Goal: Use online tool/utility: Utilize a website feature to perform a specific function

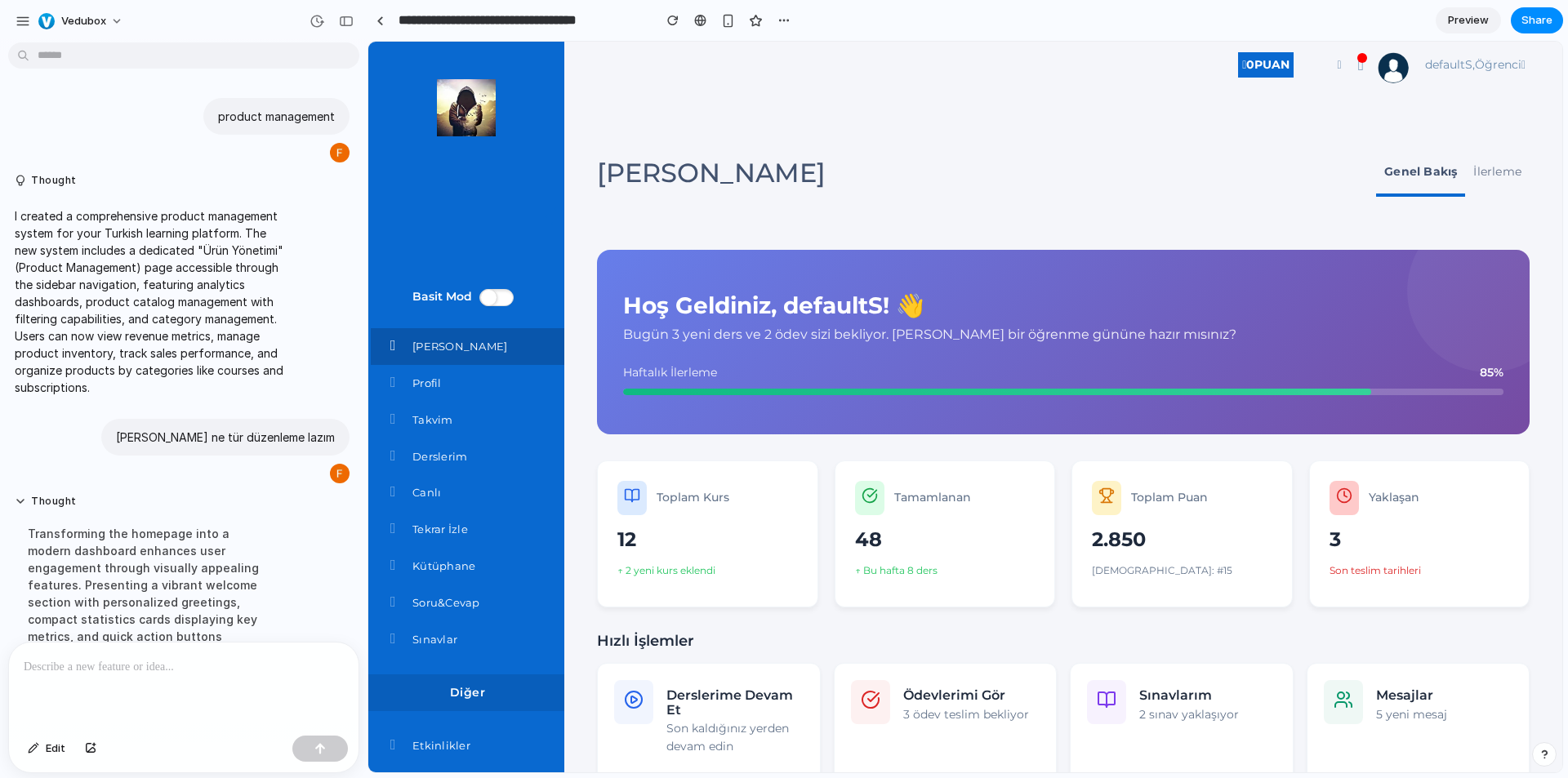
scroll to position [170, 0]
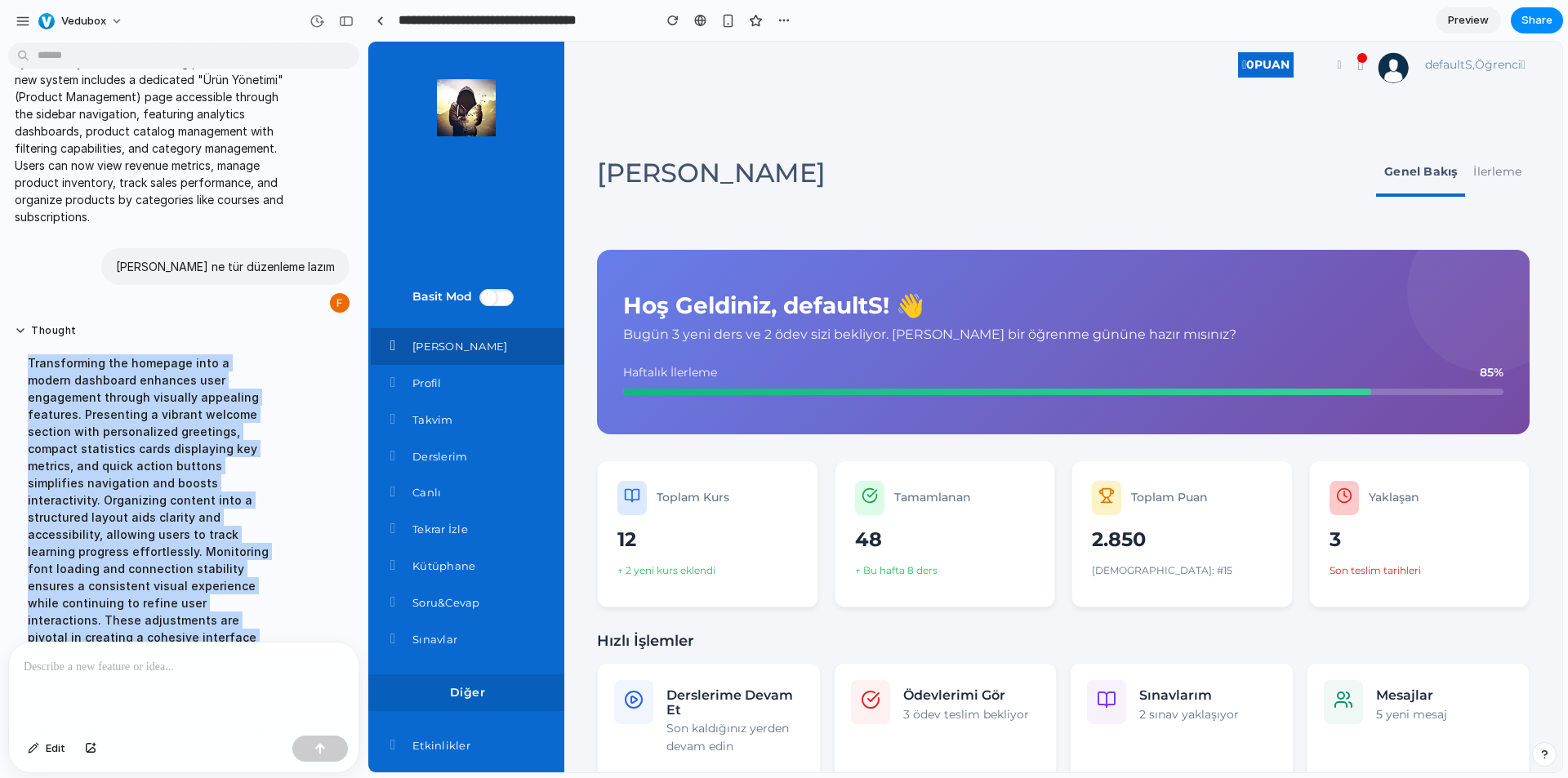
drag, startPoint x: 25, startPoint y: 357, endPoint x: 144, endPoint y: 619, distance: 287.8
click at [144, 619] on div "Transforming the homepage into a modern dashboard enhances user engagement thro…" at bounding box center [151, 518] width 273 height 346
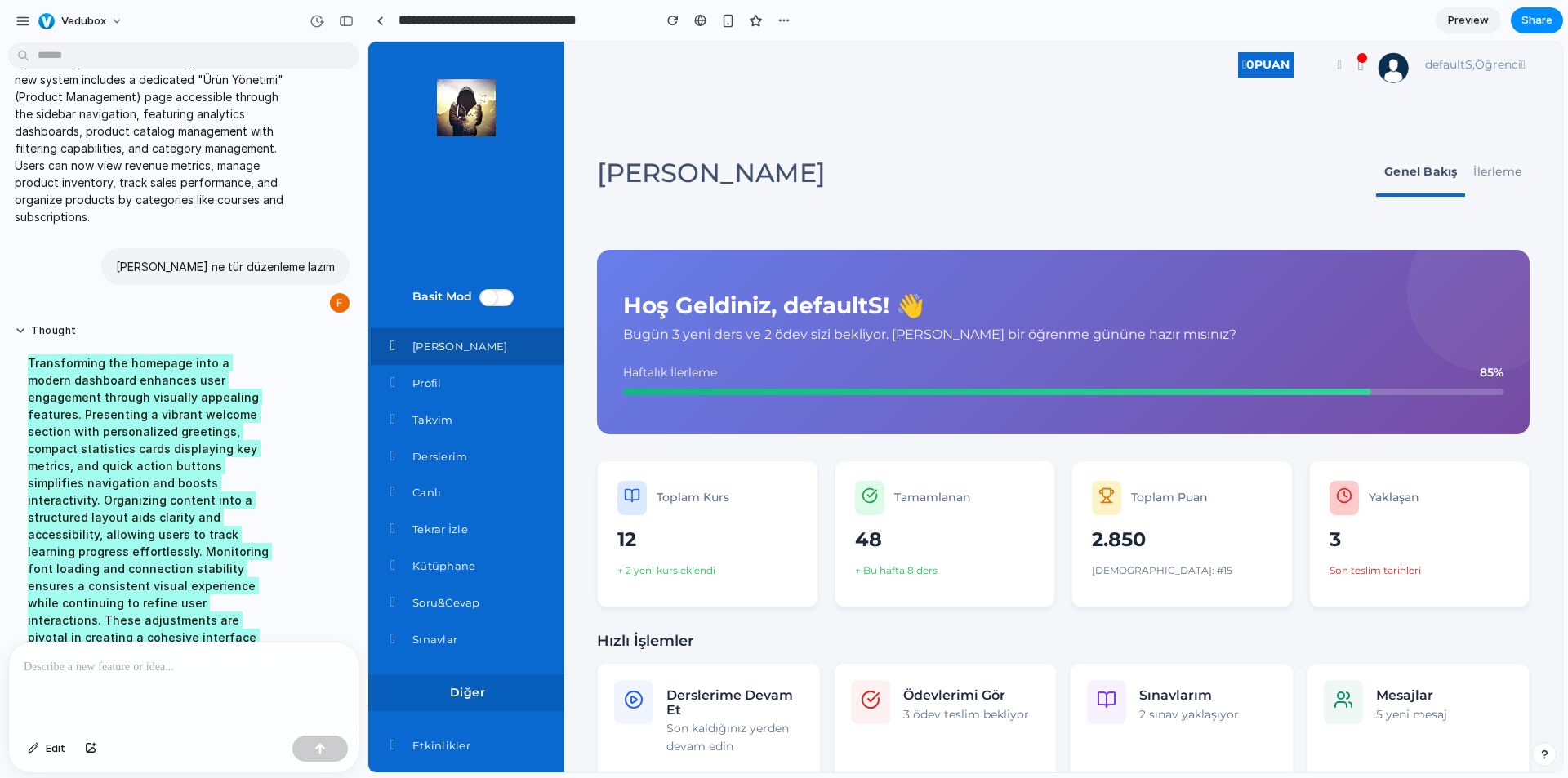
click at [911, 136] on div "[PERSON_NAME] Genel Bakış İlerleme" at bounding box center [1063, 167] width 933 height 125
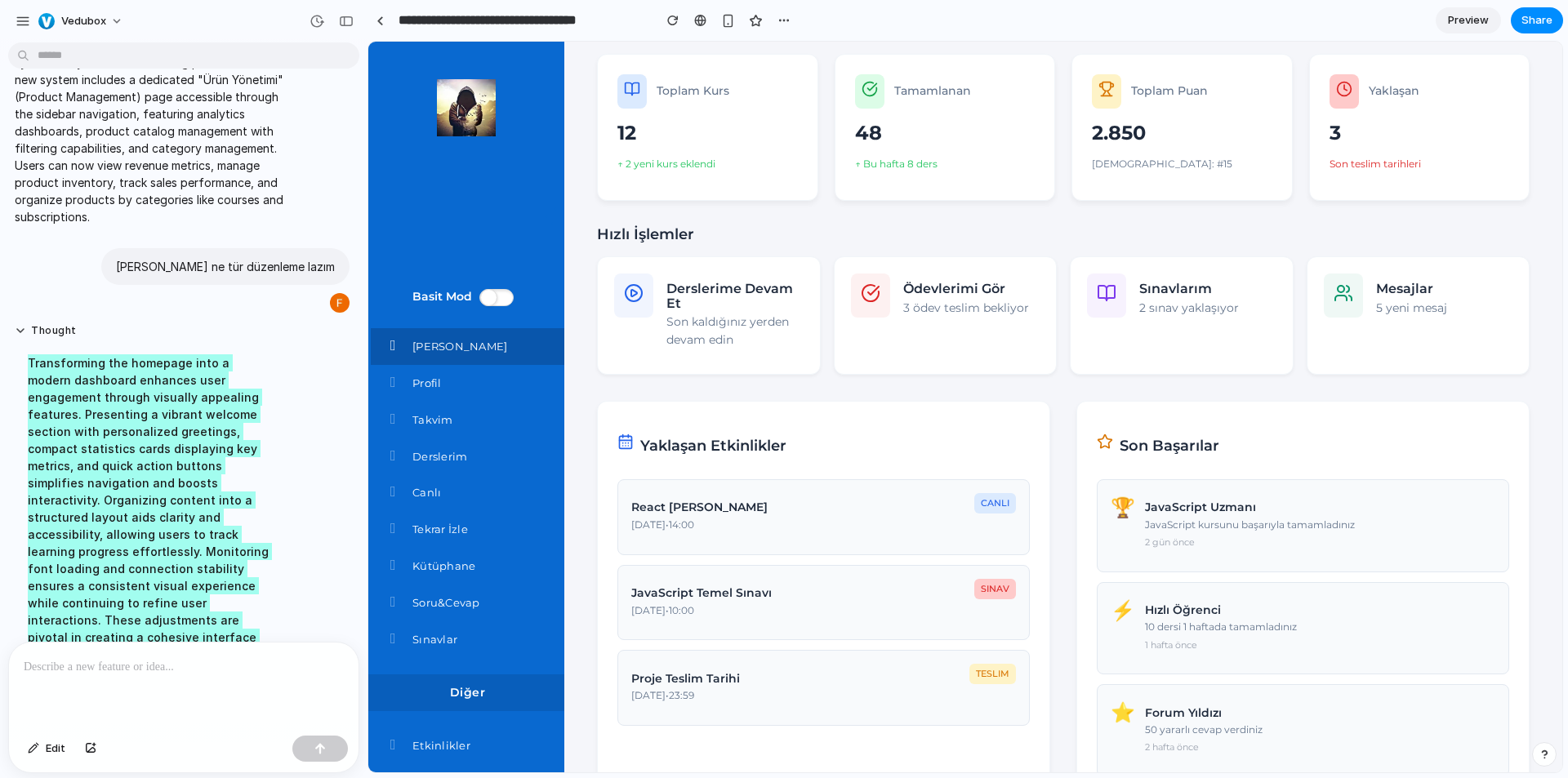
scroll to position [0, 0]
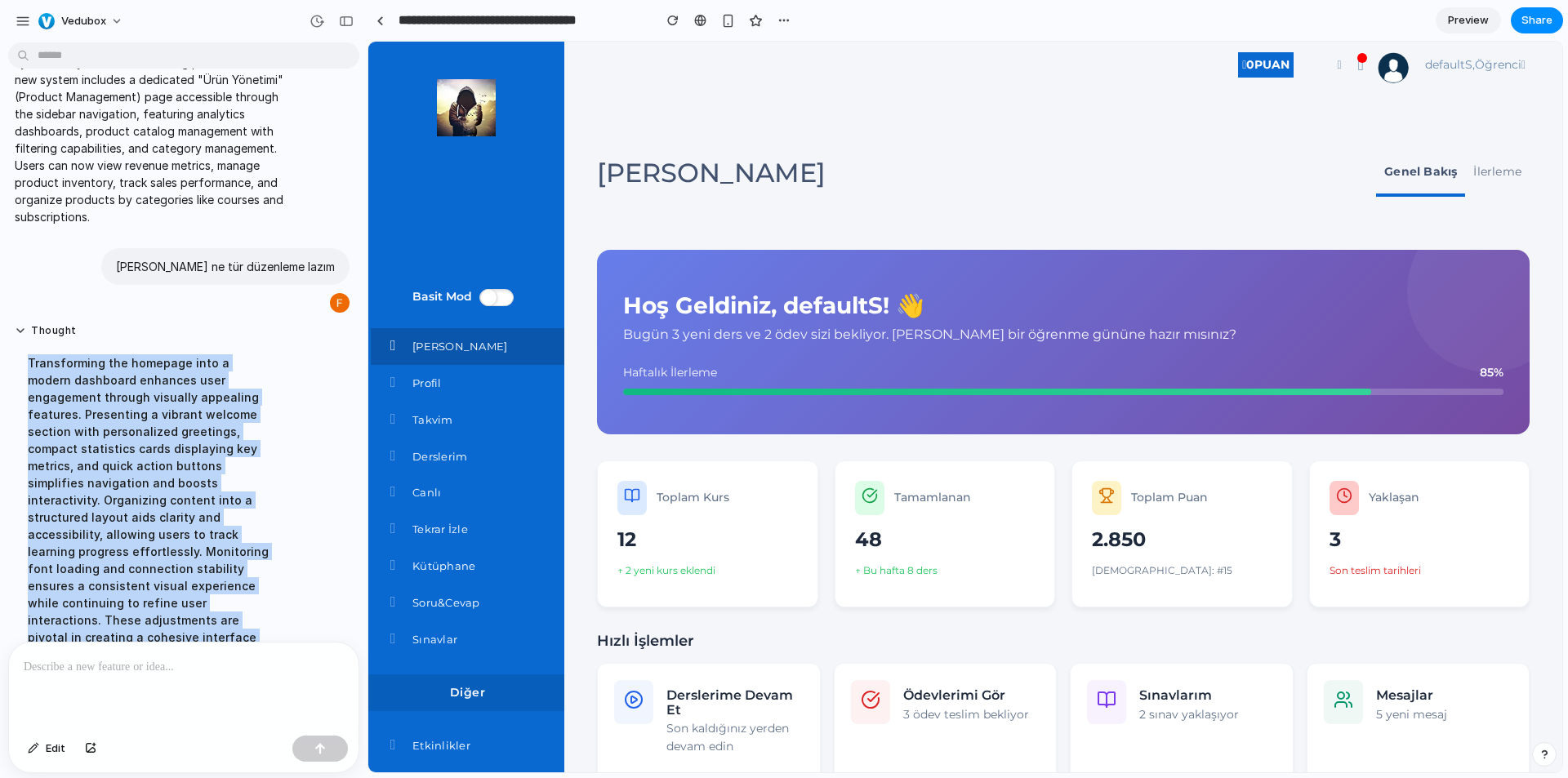
drag, startPoint x: 175, startPoint y: 475, endPoint x: 104, endPoint y: 617, distance: 158.8
click at [104, 617] on div "Transforming the homepage into a modern dashboard enhances user engagement thro…" at bounding box center [151, 518] width 273 height 346
drag, startPoint x: 100, startPoint y: 621, endPoint x: 25, endPoint y: 365, distance: 266.8
click at [25, 365] on div "Transforming the homepage into a modern dashboard enhances user engagement thro…" at bounding box center [151, 518] width 273 height 346
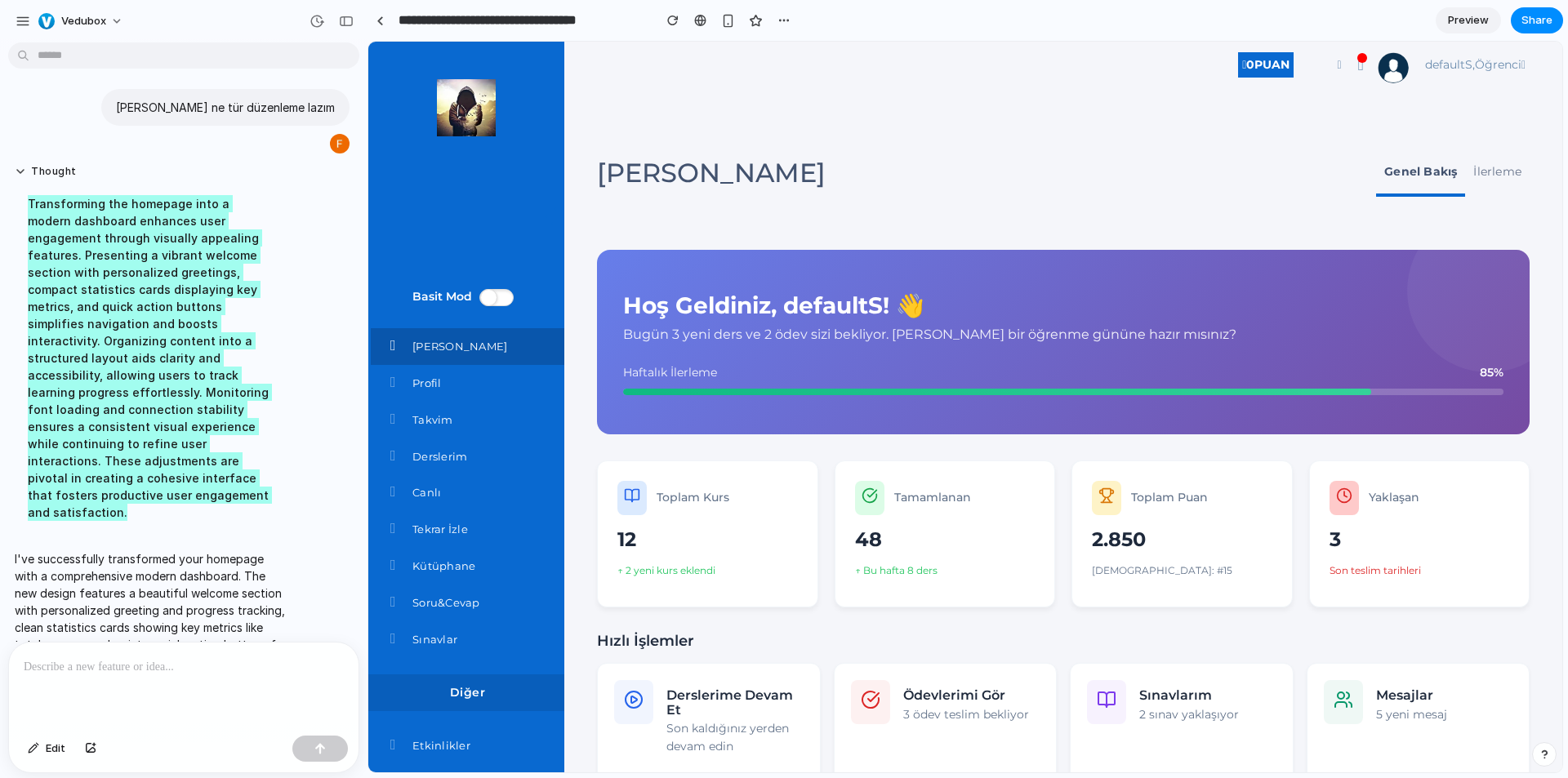
scroll to position [416, 0]
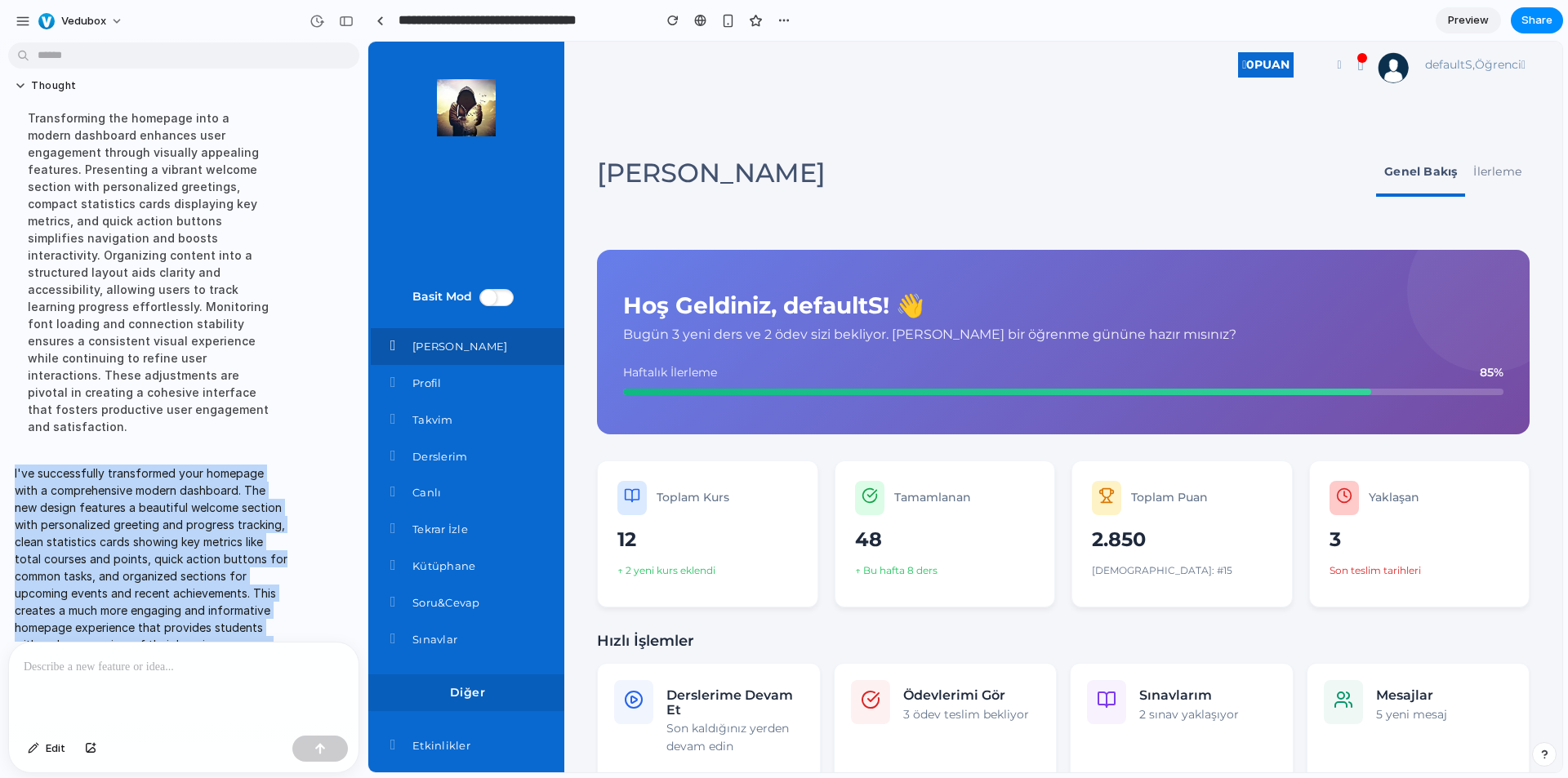
drag, startPoint x: 279, startPoint y: 612, endPoint x: 2, endPoint y: 413, distance: 341.1
click at [2, 455] on div "I've successfully transformed your homepage with a comprehensive modern dashboa…" at bounding box center [179, 568] width 358 height 225
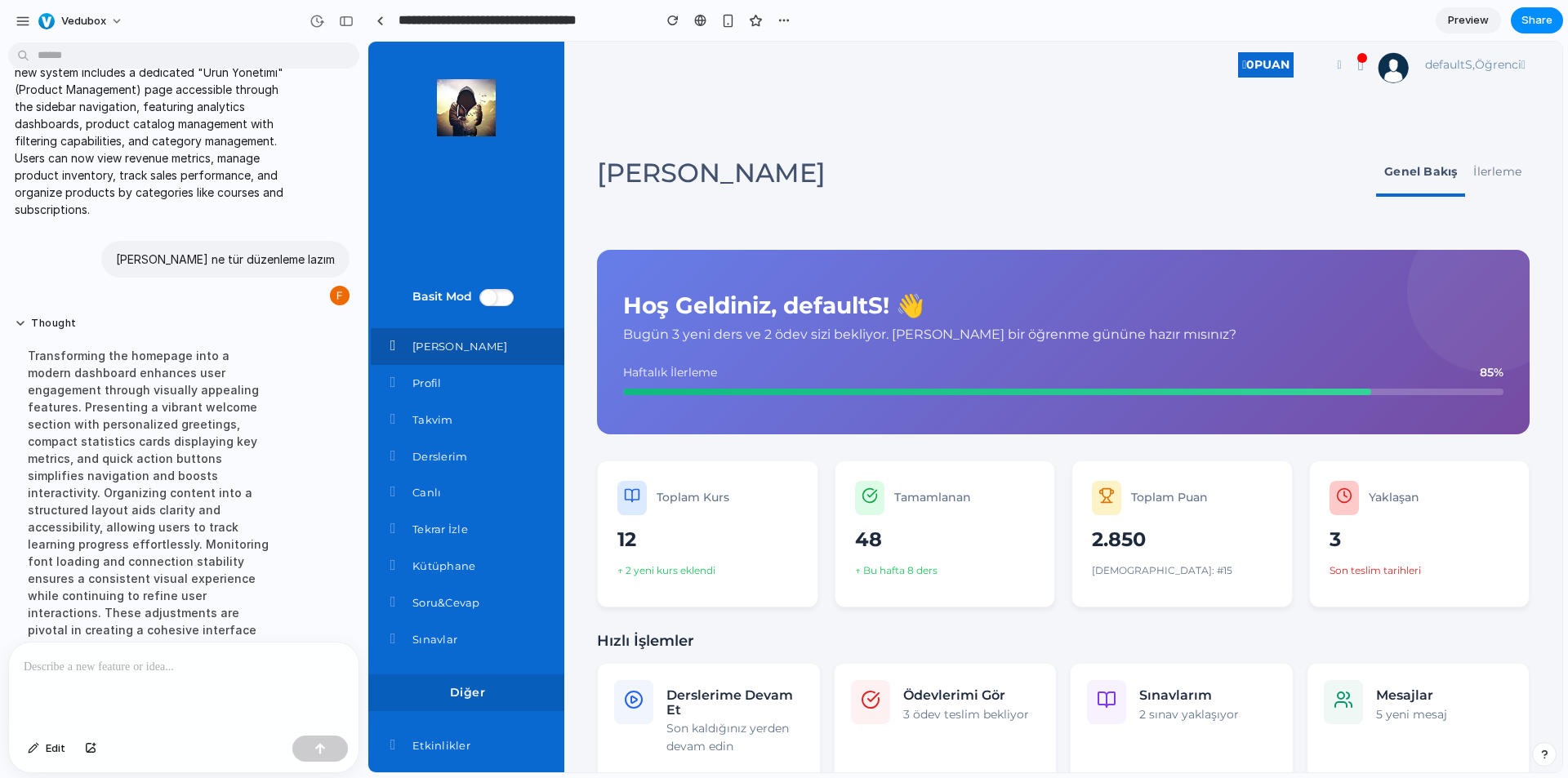
scroll to position [170, 0]
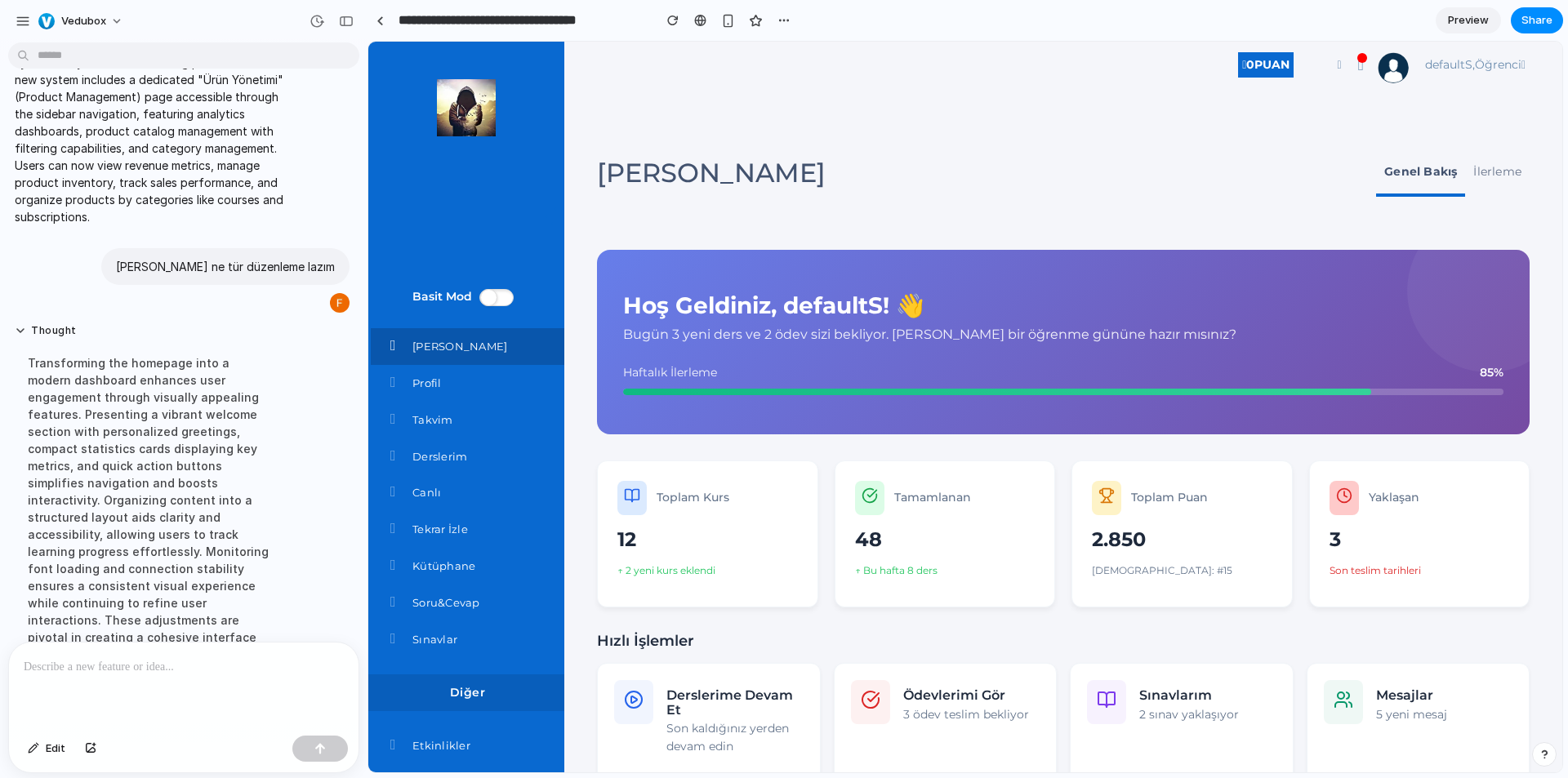
click at [864, 444] on div "Hoş Geldiniz, defaultS! 👋 Bugün 3 yeni ders ve 2 ödev sizi bekliyor. [PERSON_NA…" at bounding box center [1063, 745] width 933 height 1030
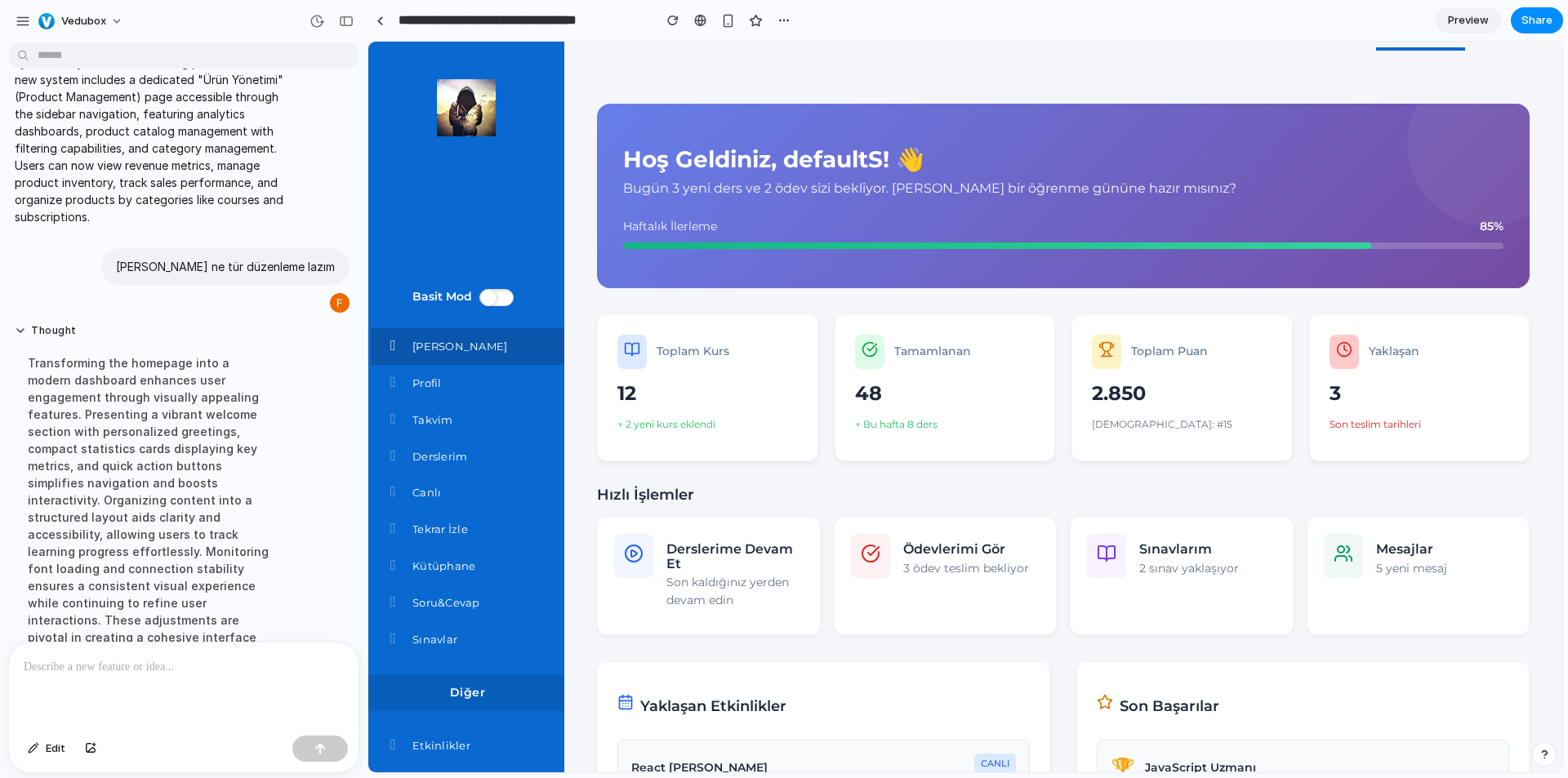
scroll to position [164, 0]
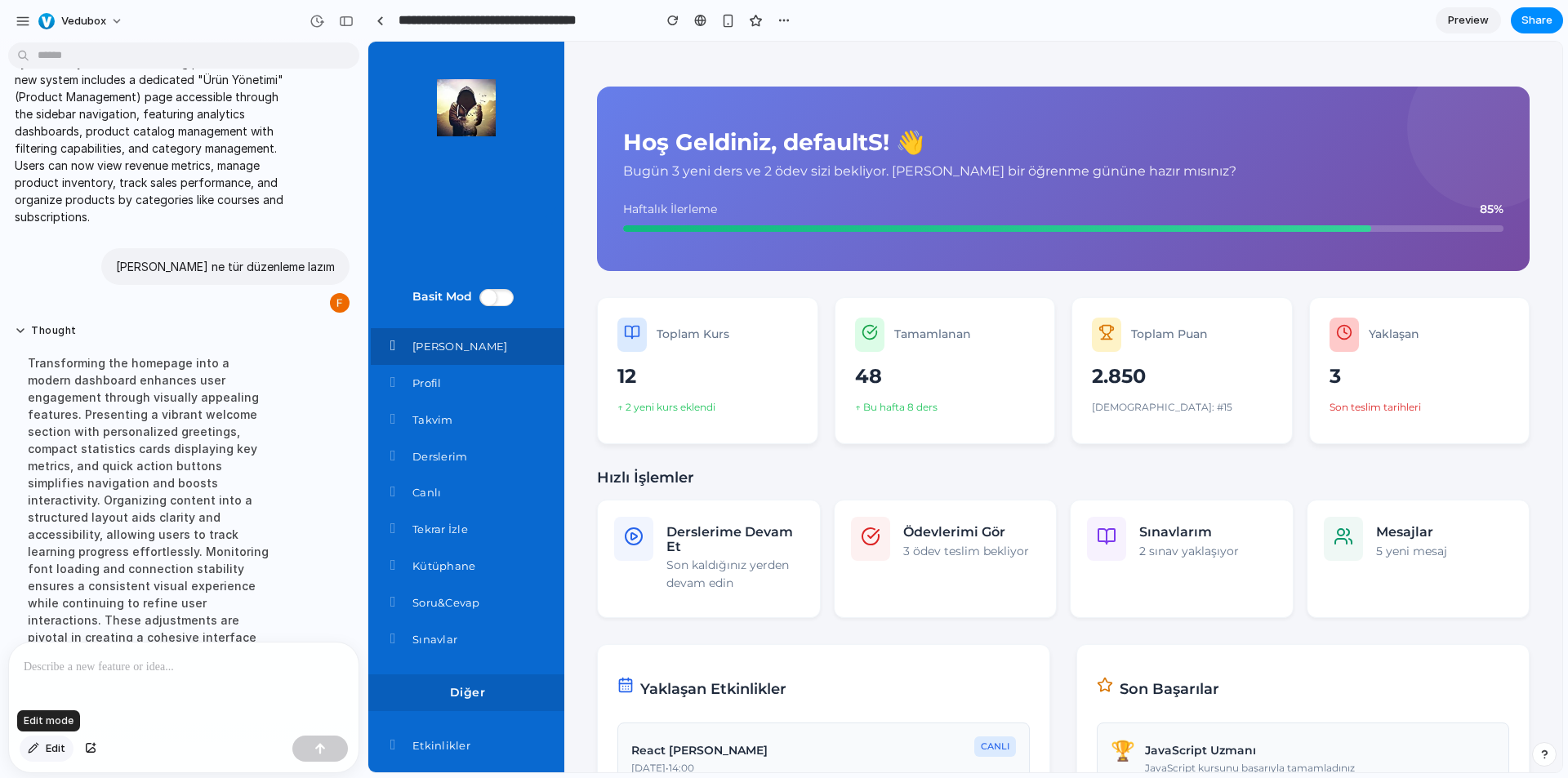
click at [47, 742] on span "Edit" at bounding box center [55, 748] width 19 height 16
click at [148, 745] on div "Edit" at bounding box center [184, 751] width 349 height 43
click at [40, 750] on button "Edit" at bounding box center [47, 748] width 54 height 26
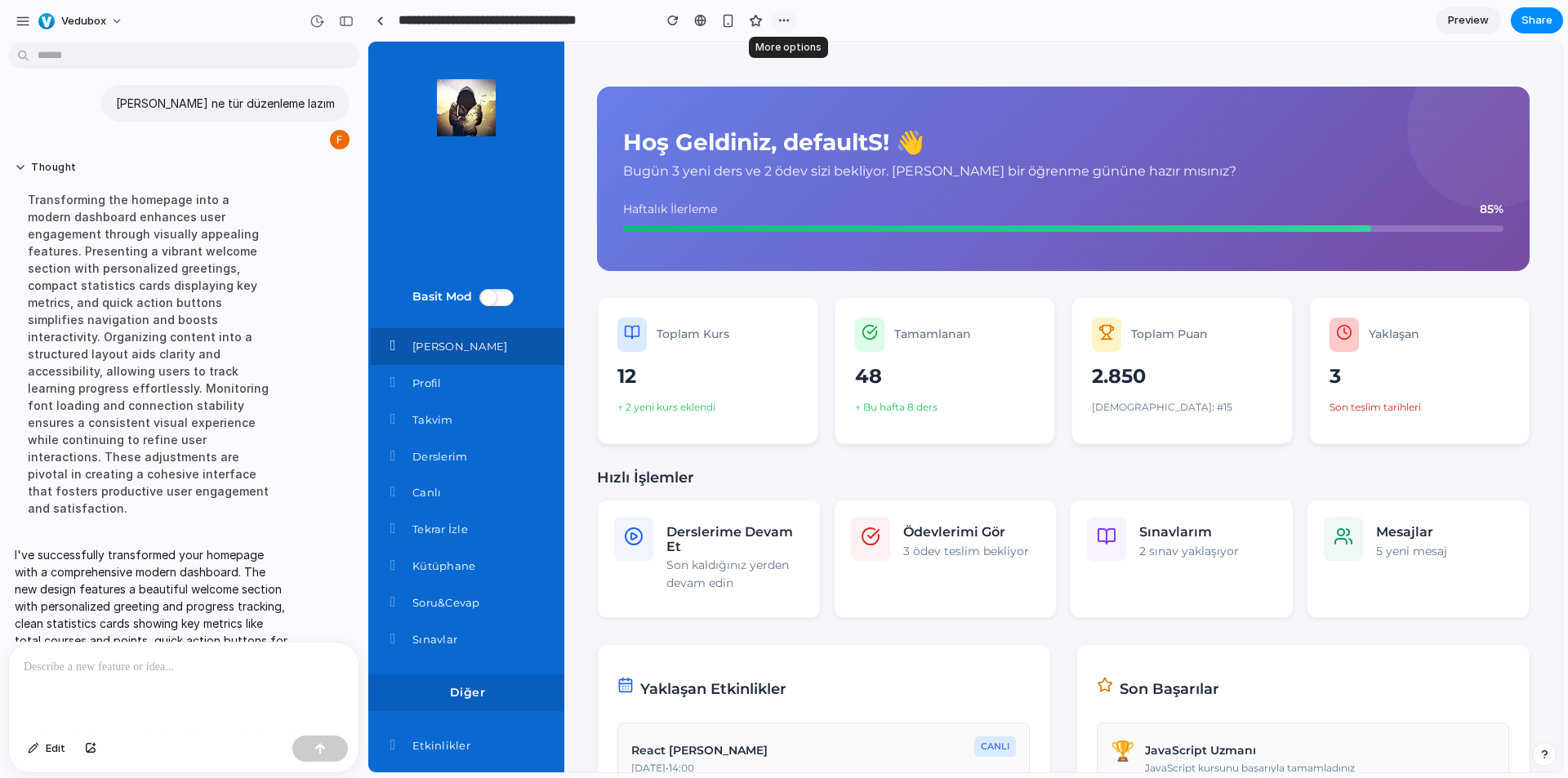
click at [781, 19] on div "button" at bounding box center [783, 19] width 13 height 13
click at [700, 58] on div "Duplicate Delete" at bounding box center [784, 389] width 1568 height 778
click at [728, 21] on div "button" at bounding box center [728, 20] width 14 height 14
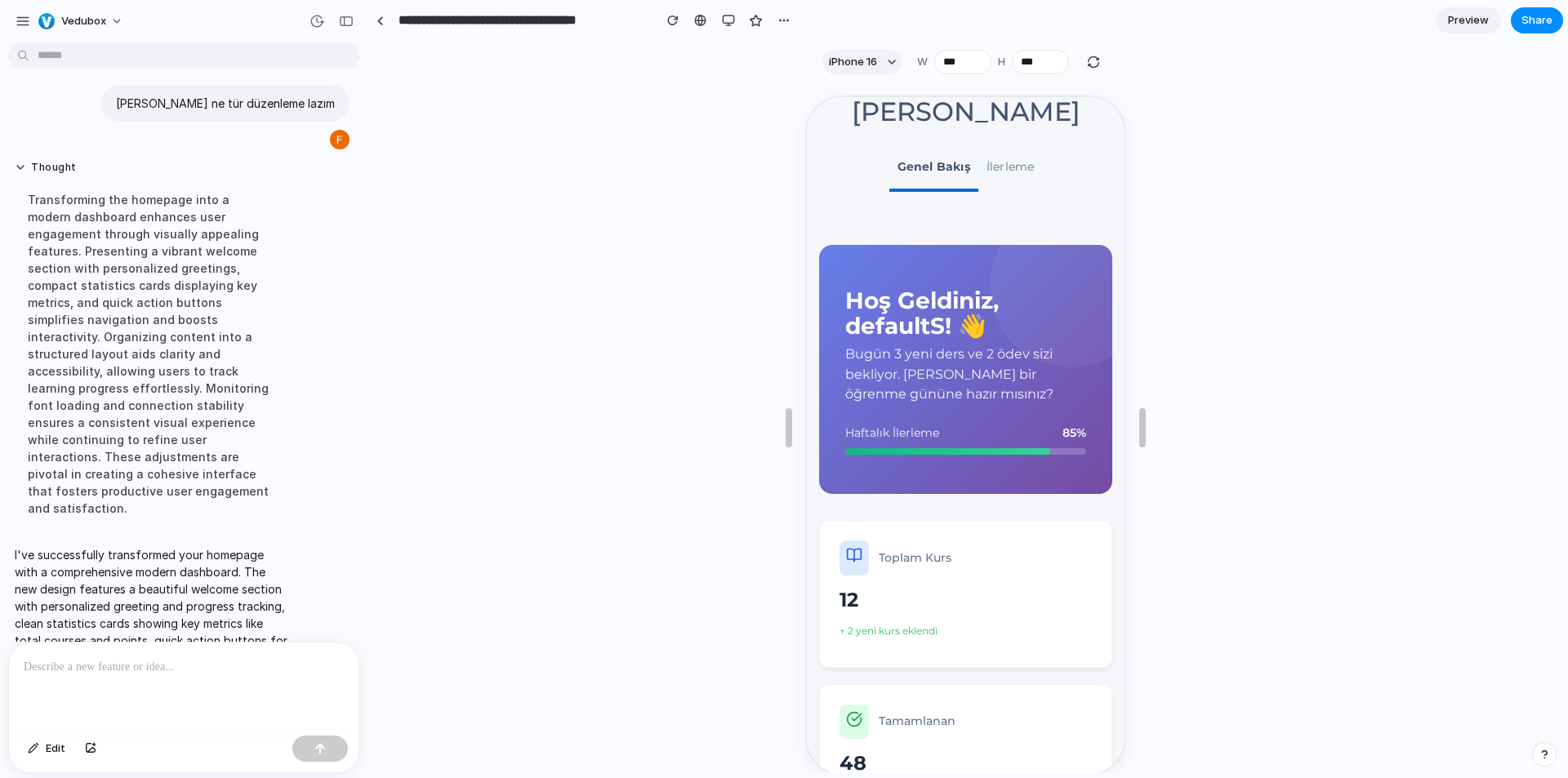
scroll to position [64, 0]
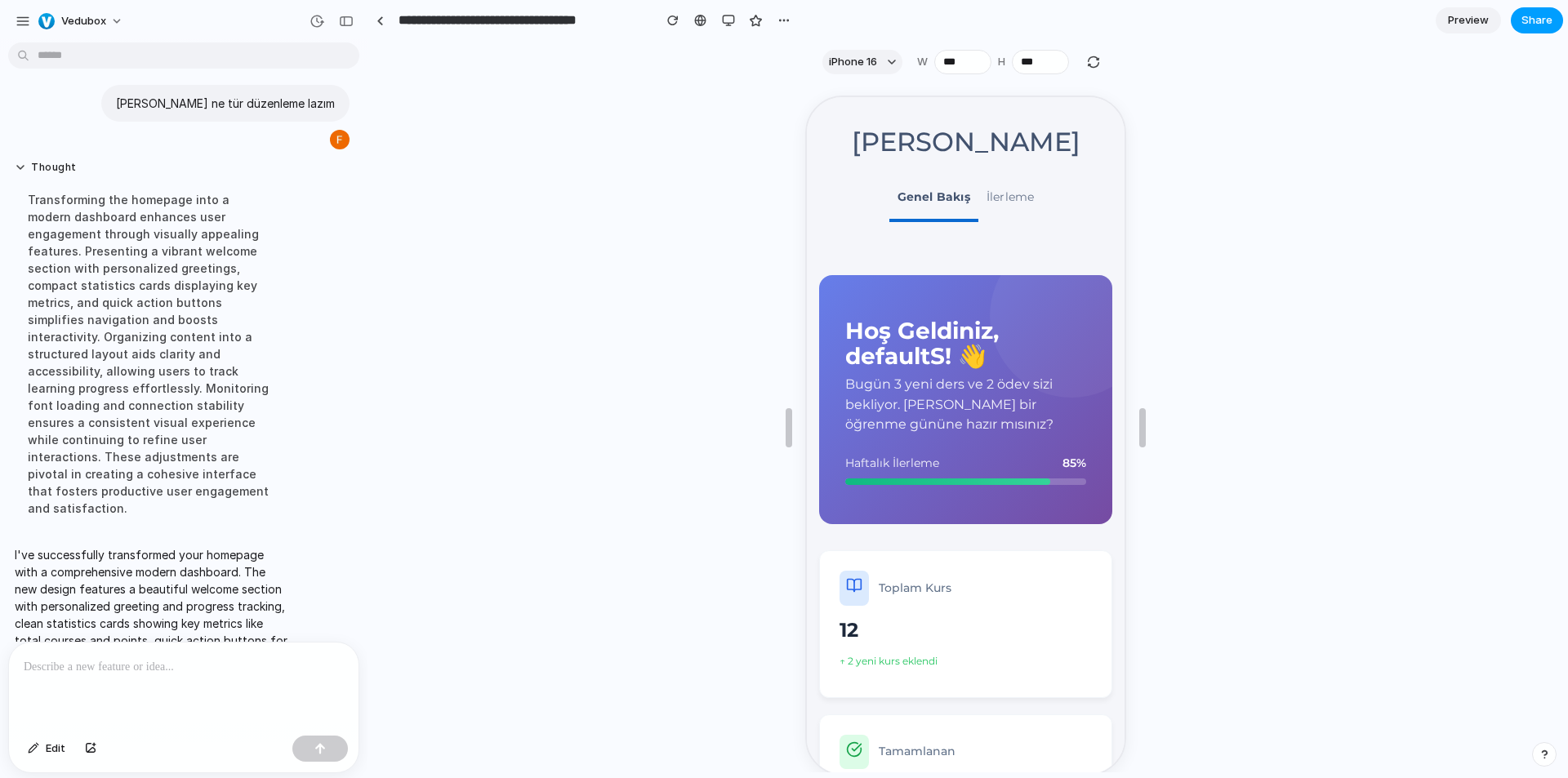
click at [1533, 19] on span "Share" at bounding box center [1537, 19] width 31 height 16
click at [781, 17] on div "Share ' Product Management Interface Capture ' [PERSON_NAME] Geçgel Creator Any…" at bounding box center [784, 389] width 1568 height 778
click at [781, 19] on div "button" at bounding box center [783, 19] width 13 height 13
click at [726, 19] on div "Duplicate Delete" at bounding box center [784, 389] width 1568 height 778
click at [726, 19] on div "button" at bounding box center [728, 19] width 13 height 13
